Goal: Communication & Community: Share content

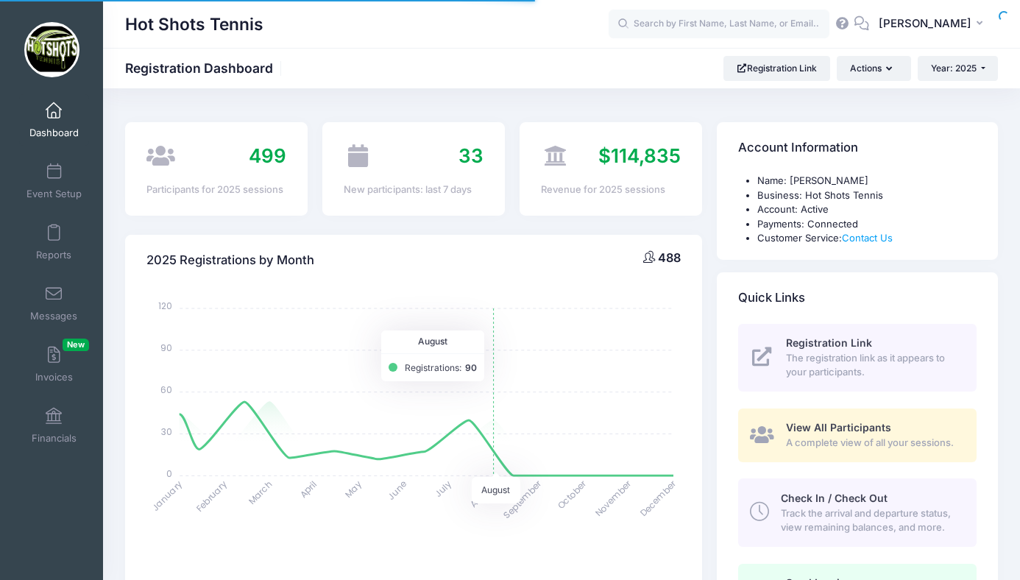
select select
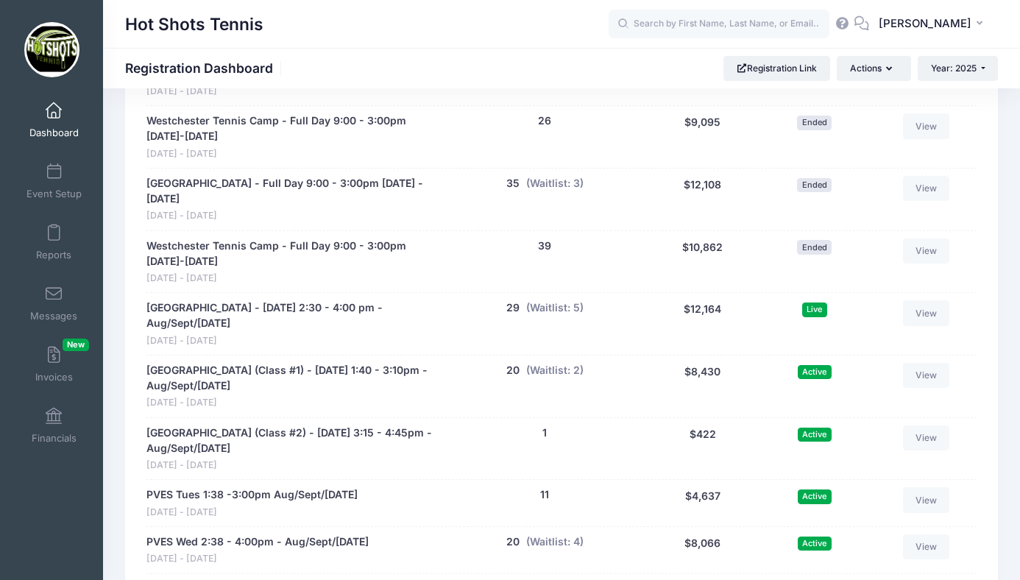
scroll to position [2880, 0]
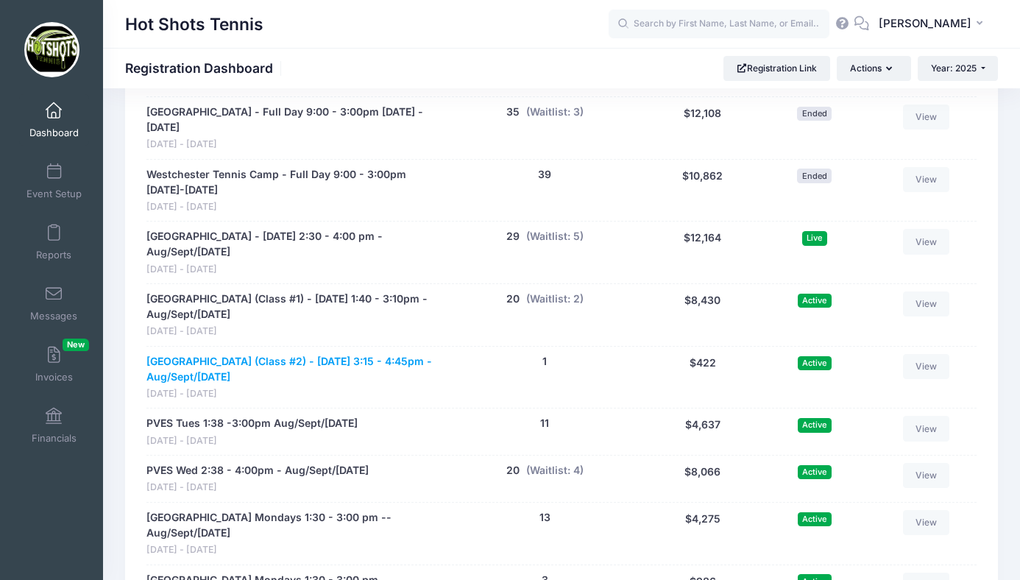
click at [284, 354] on link "Broadway Elementary (Class #2) - Tuesday 3:15 - 4:45pm - Aug/Sept/Oct 2025" at bounding box center [291, 369] width 291 height 31
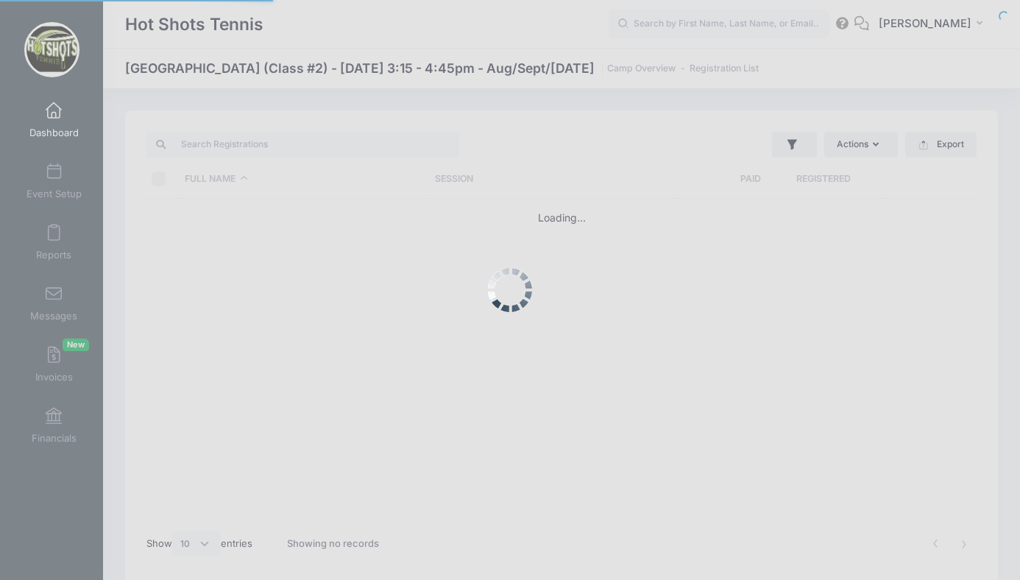
select select "10"
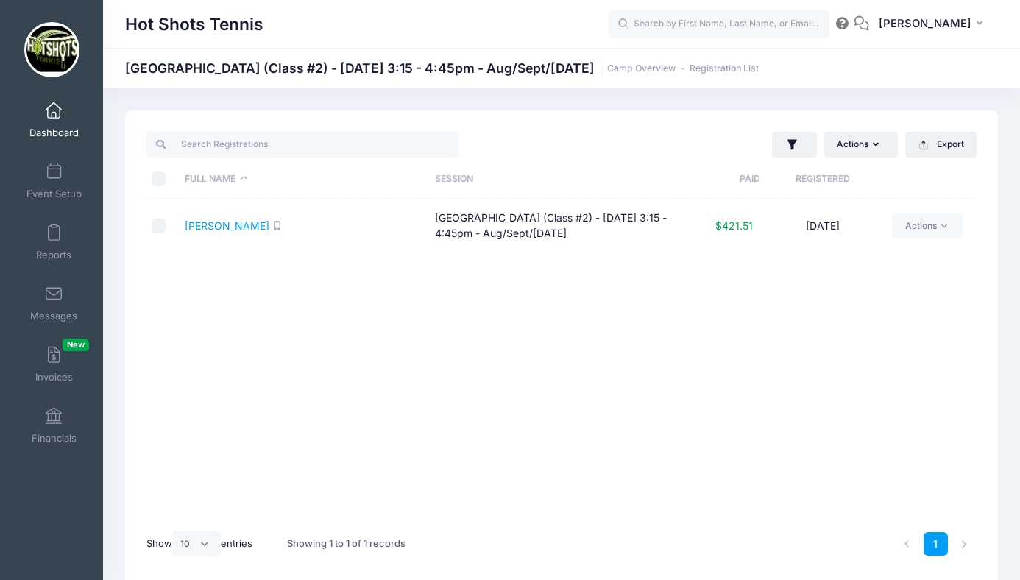
click at [160, 222] on input "checkbox" at bounding box center [159, 226] width 15 height 15
checkbox input "true"
click at [859, 141] on button "Actions" at bounding box center [861, 144] width 74 height 25
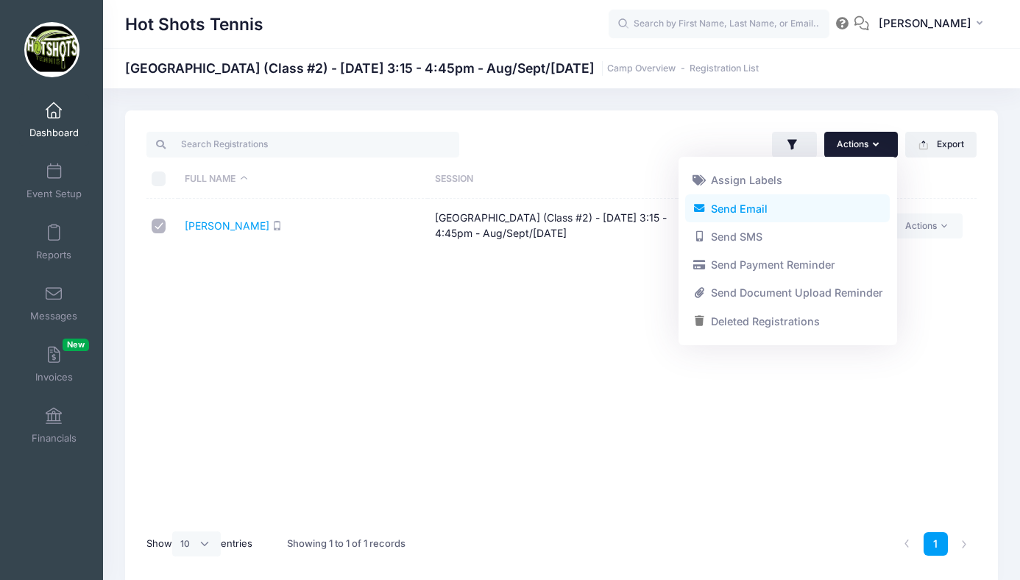
click at [757, 205] on link "Send Email" at bounding box center [787, 208] width 205 height 28
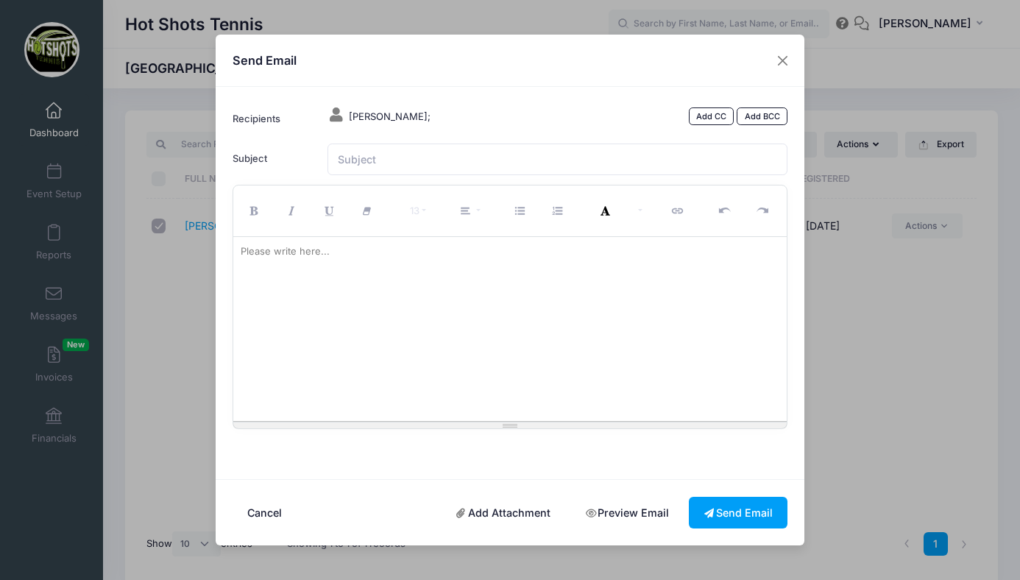
click at [408, 338] on div at bounding box center [510, 329] width 554 height 184
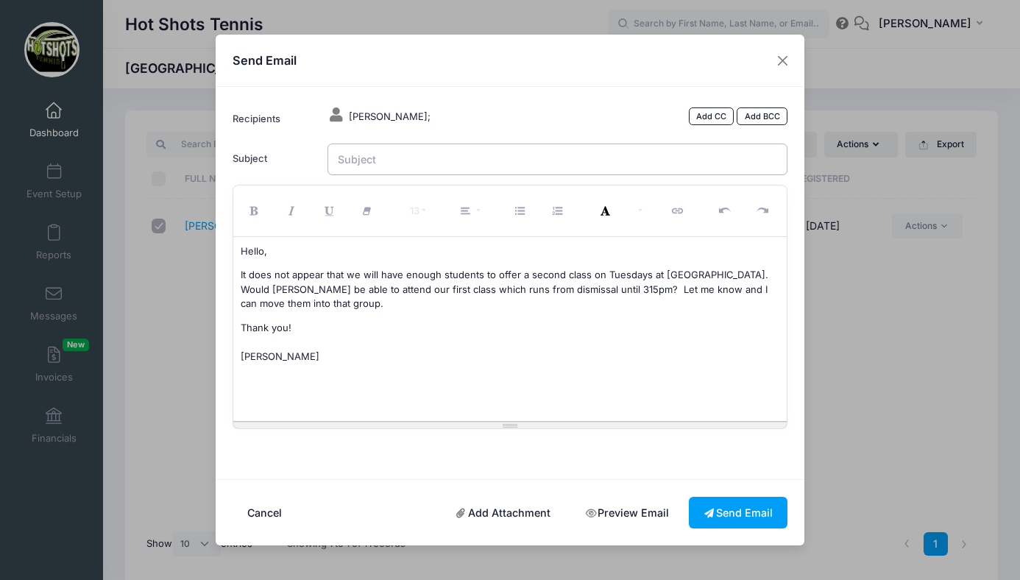
click at [426, 166] on input "Subject" at bounding box center [558, 160] width 461 height 32
type input "Broadway Tennis"
click at [721, 509] on button "Send Email" at bounding box center [738, 513] width 99 height 32
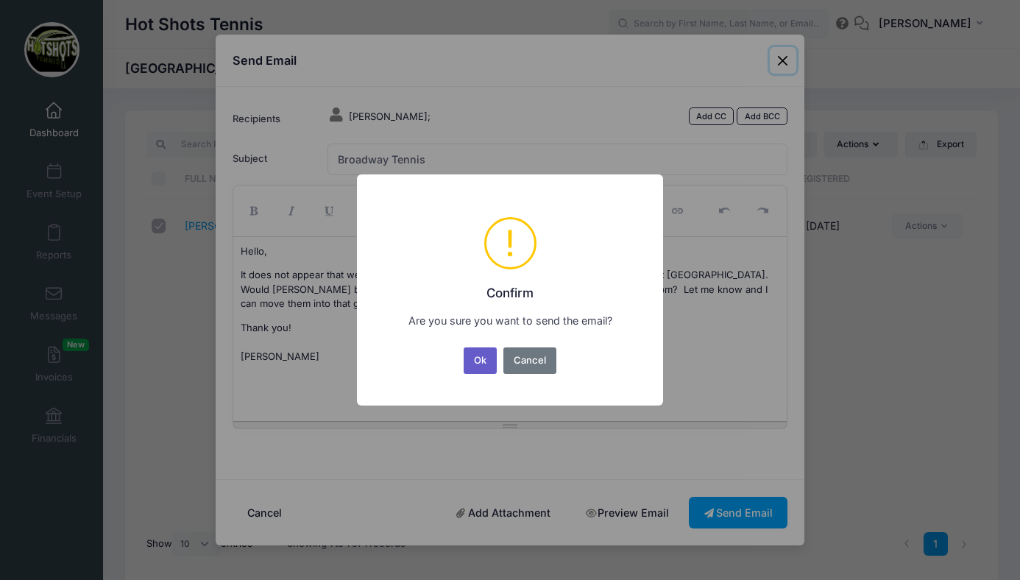
click at [483, 367] on button "Ok" at bounding box center [481, 360] width 34 height 26
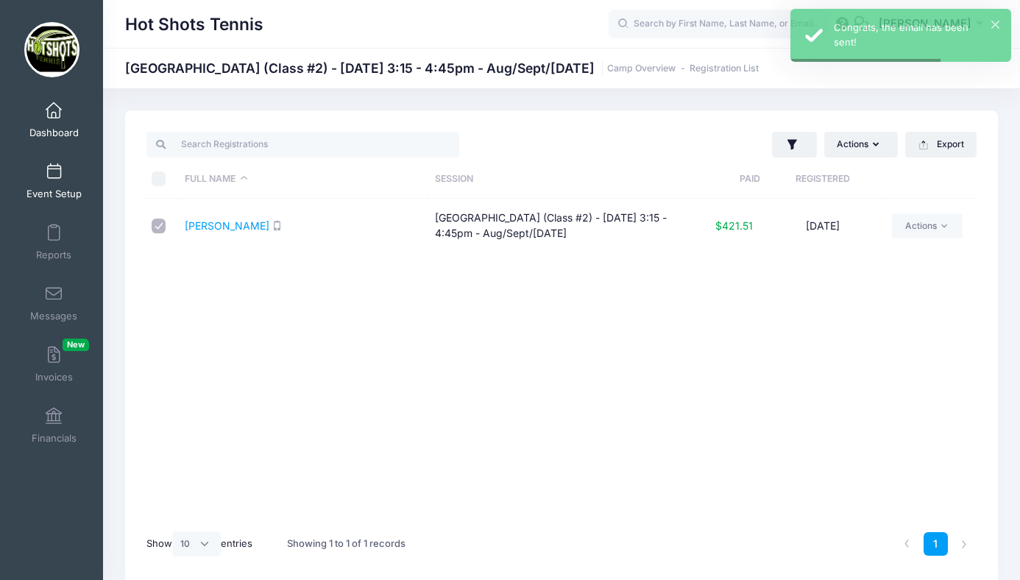
click at [54, 174] on span at bounding box center [54, 172] width 0 height 16
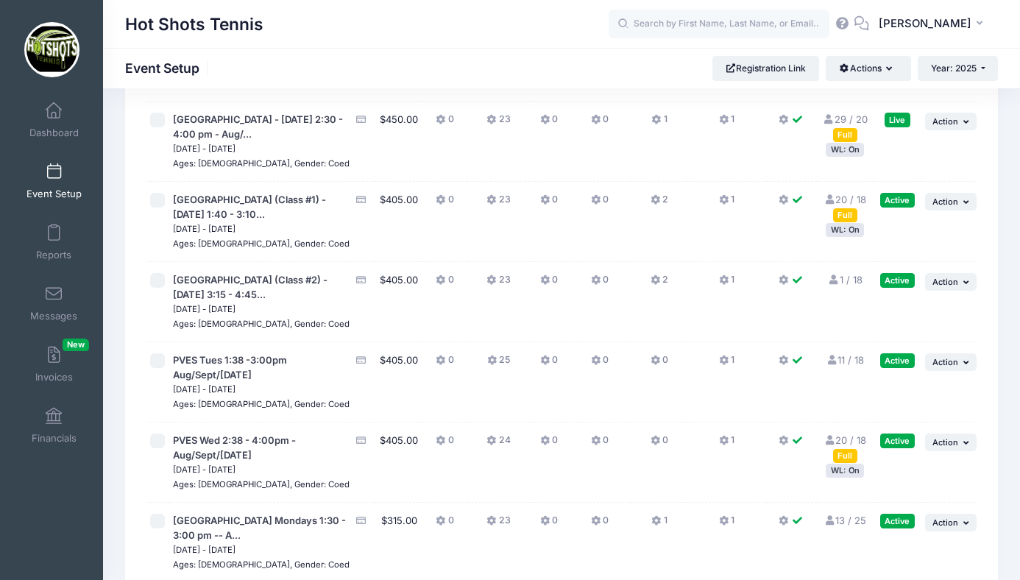
scroll to position [3128, 0]
click at [943, 274] on button "... Action" at bounding box center [951, 283] width 52 height 18
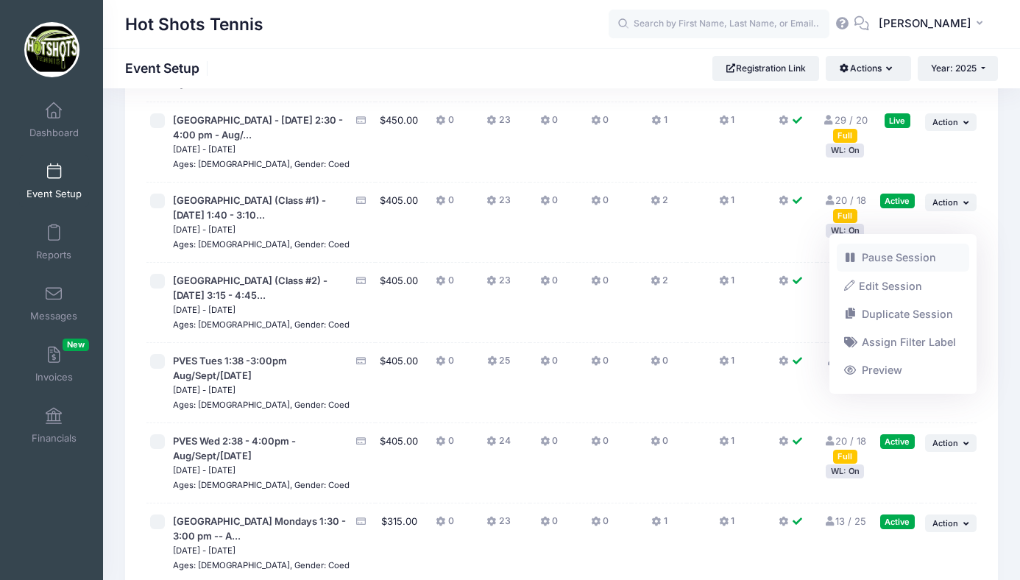
click at [907, 255] on link "Pause Session" at bounding box center [903, 258] width 133 height 28
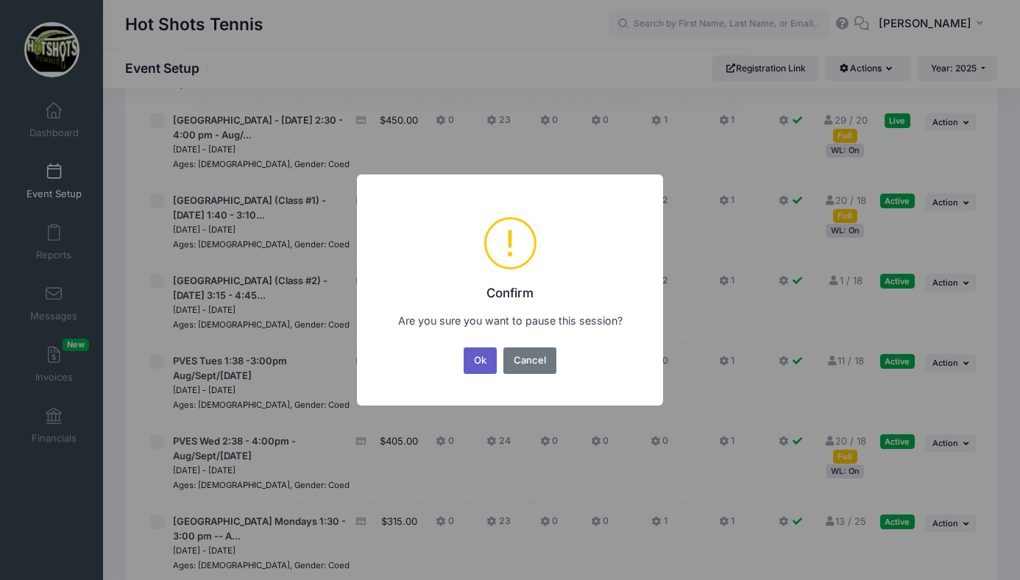
click at [477, 354] on button "Ok" at bounding box center [481, 360] width 34 height 26
